Goal: Check status: Check status

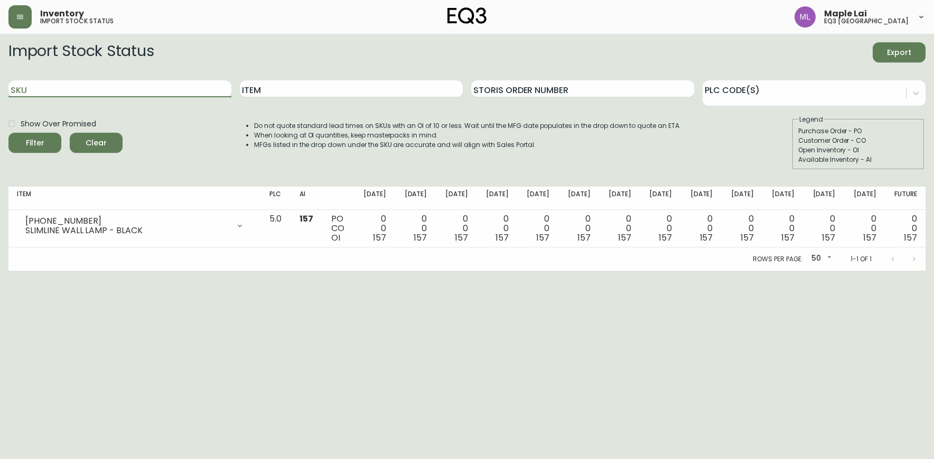
click at [186, 83] on input "SKU" at bounding box center [119, 88] width 223 height 17
click at [8, 133] on button "Filter" at bounding box center [34, 143] width 53 height 20
type input "3"
click at [66, 88] on input "SKU" at bounding box center [119, 88] width 223 height 17
paste input "3020-845-15-A"
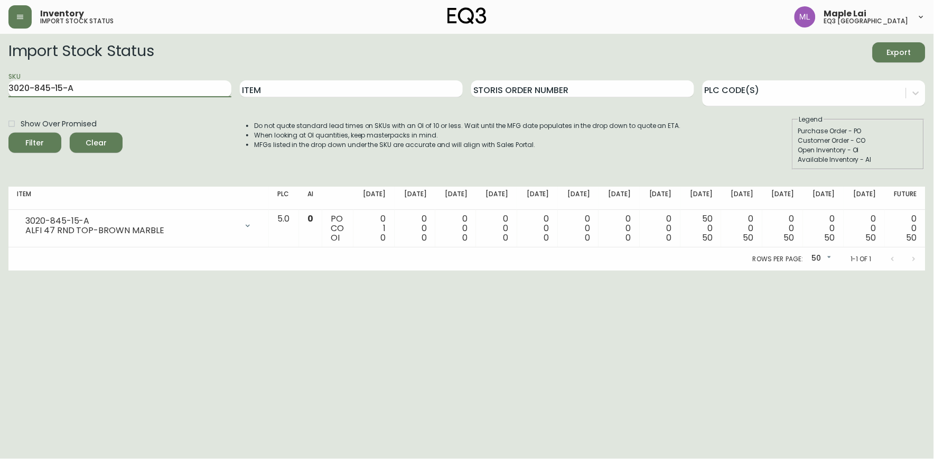
click at [8, 133] on button "Filter" at bounding box center [34, 143] width 53 height 20
type input "3"
click at [41, 85] on input "SKU" at bounding box center [119, 88] width 223 height 17
click at [22, 87] on input "708000716" at bounding box center [119, 88] width 223 height 17
type input "708000716"
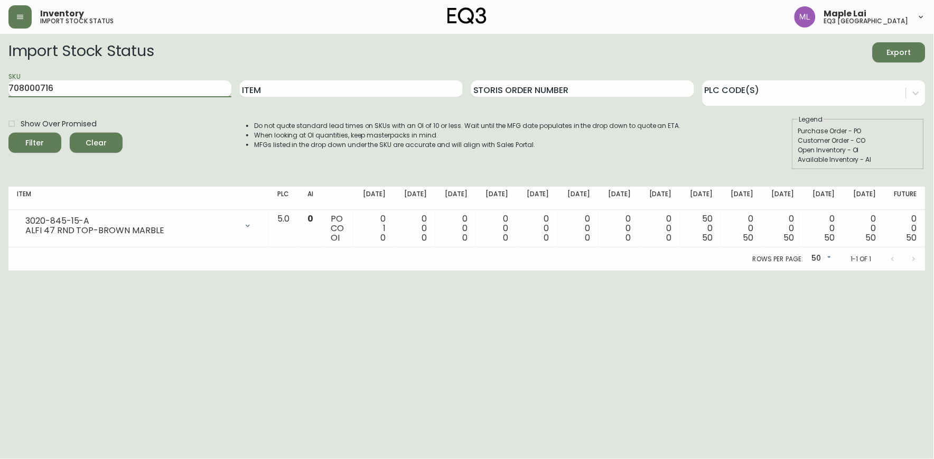
click at [8, 133] on button "Filter" at bounding box center [34, 143] width 53 height 20
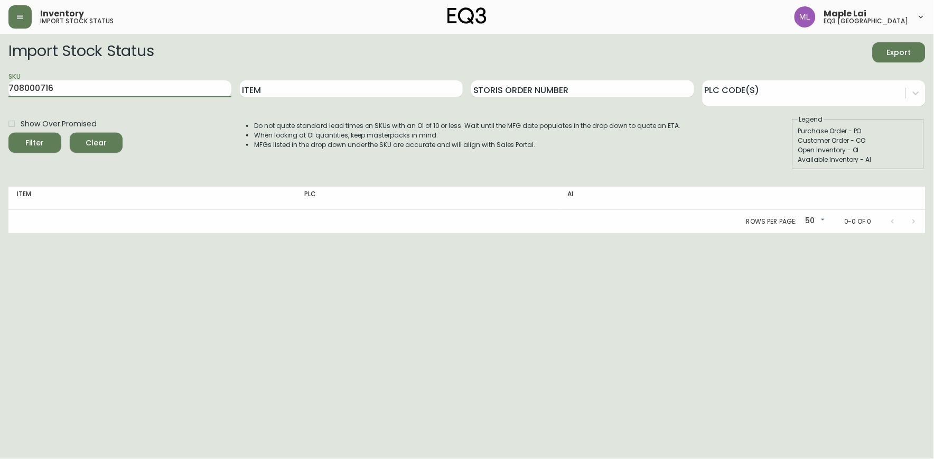
drag, startPoint x: 63, startPoint y: 93, endPoint x: 312, endPoint y: 54, distance: 251.4
click at [1, 94] on main "Import Stock Status Export SKU 708000716 Item Storis Order Number PLC Code(s) S…" at bounding box center [467, 133] width 934 height 199
click at [413, 13] on div "Inventory import stock status Maple Lai eq3 [GEOGRAPHIC_DATA]" at bounding box center [467, 17] width 918 height 34
drag, startPoint x: 313, startPoint y: 14, endPoint x: 299, endPoint y: 28, distance: 20.2
click at [314, 14] on div "Inventory import stock status" at bounding box center [161, 16] width 306 height 23
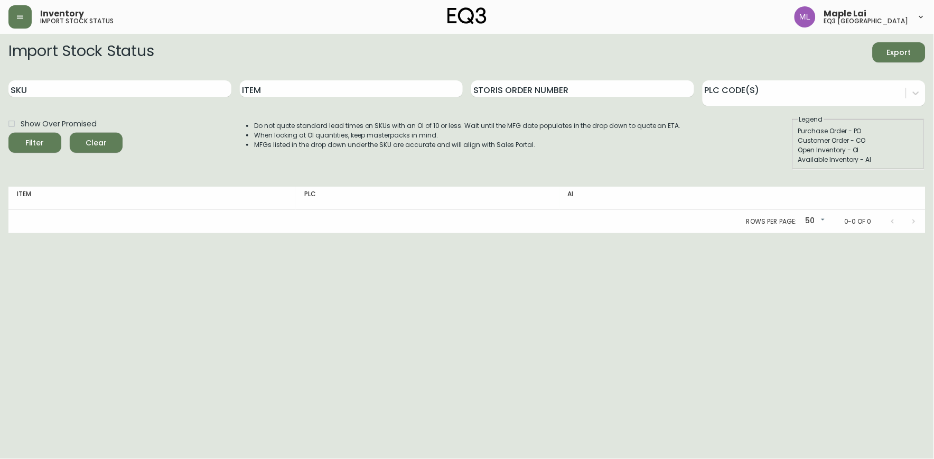
click at [286, 12] on div "Inventory import stock status" at bounding box center [161, 16] width 306 height 23
click at [525, 21] on div "Inventory import stock status Maple Lai eq3 [GEOGRAPHIC_DATA]" at bounding box center [467, 17] width 918 height 34
